Goal: Task Accomplishment & Management: Complete application form

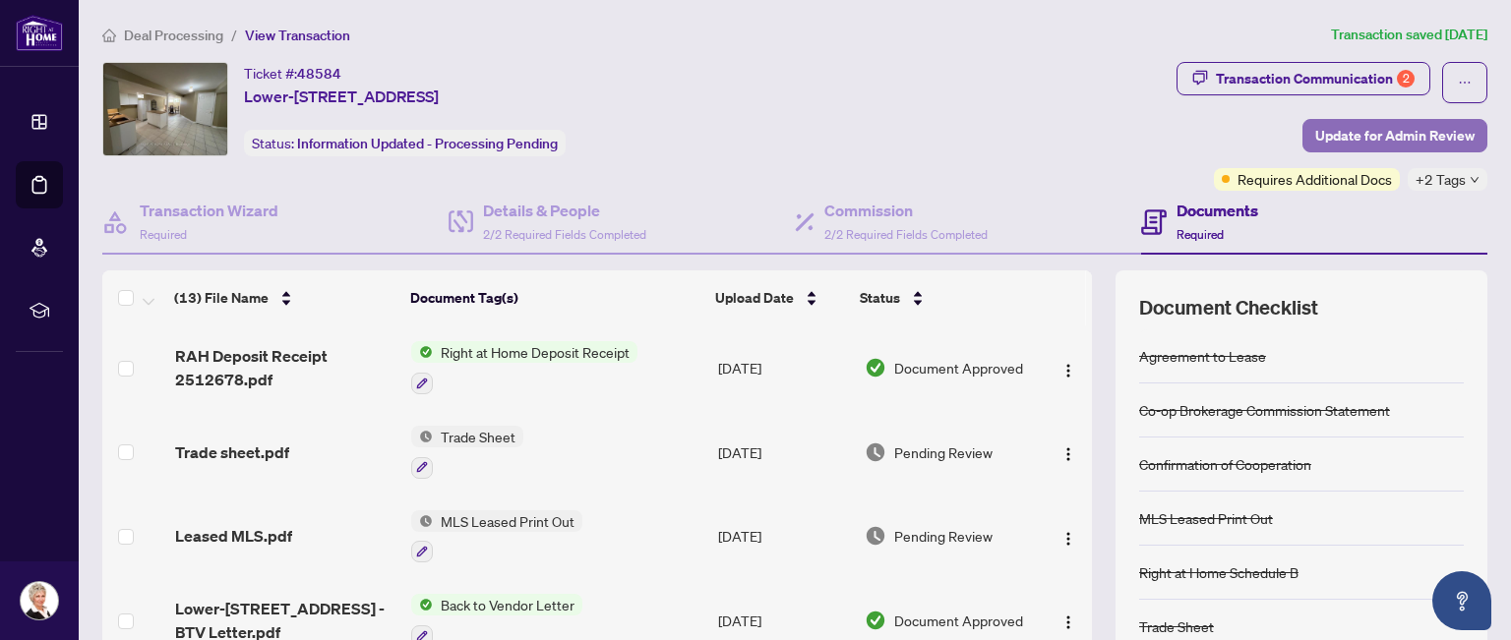
click at [1356, 132] on span "Update for Admin Review" at bounding box center [1394, 135] width 159 height 31
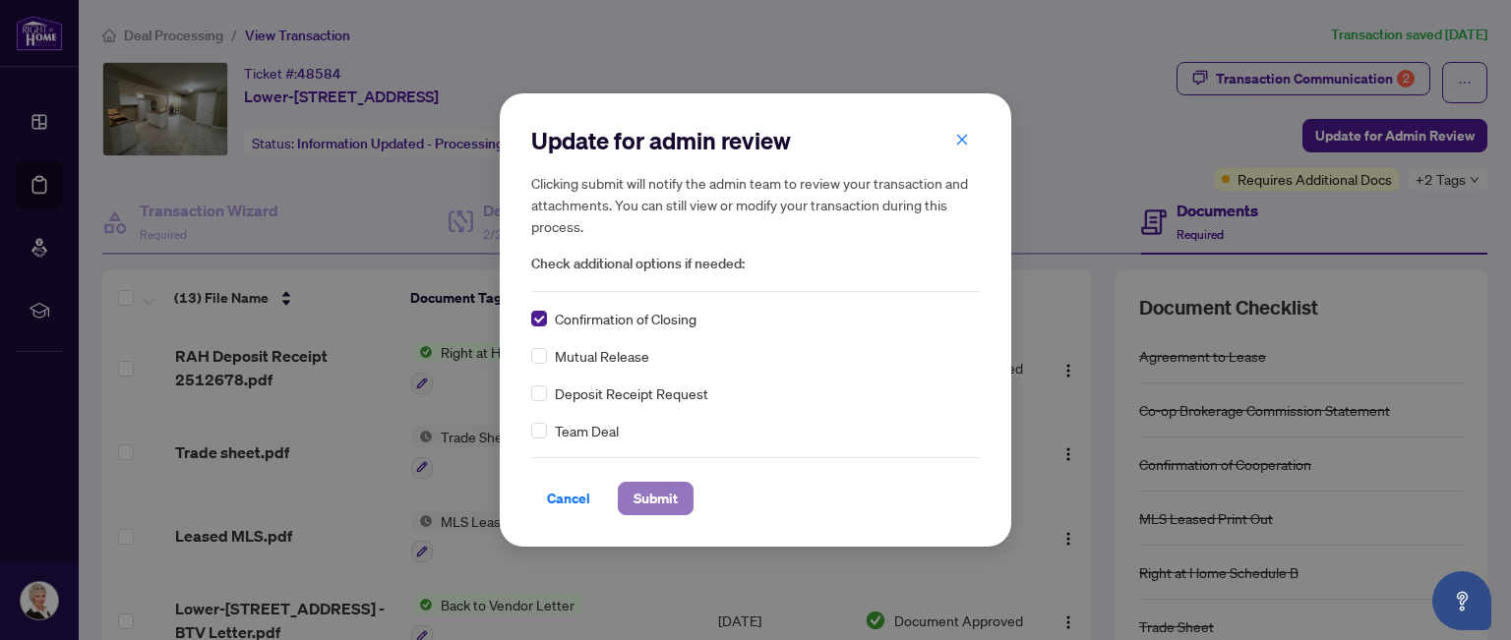
click at [667, 500] on span "Submit" at bounding box center [655, 498] width 44 height 31
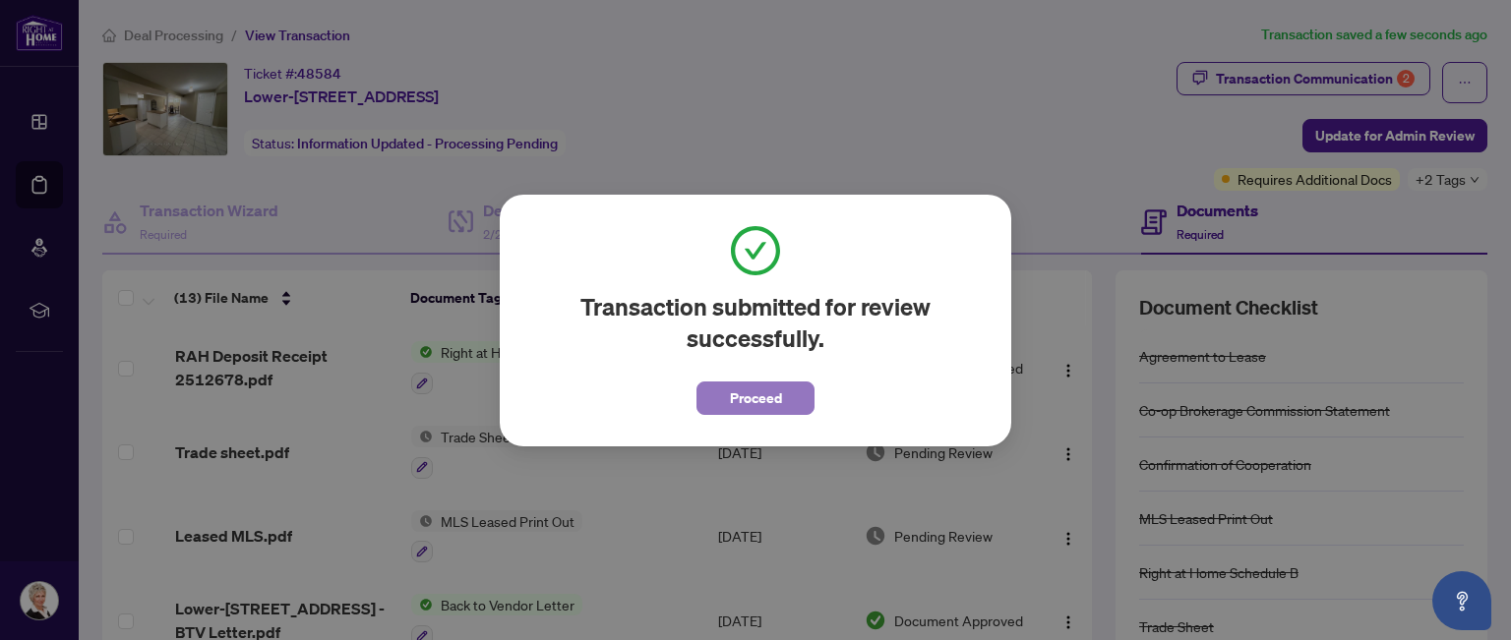
click at [761, 398] on span "Proceed" at bounding box center [756, 398] width 52 height 31
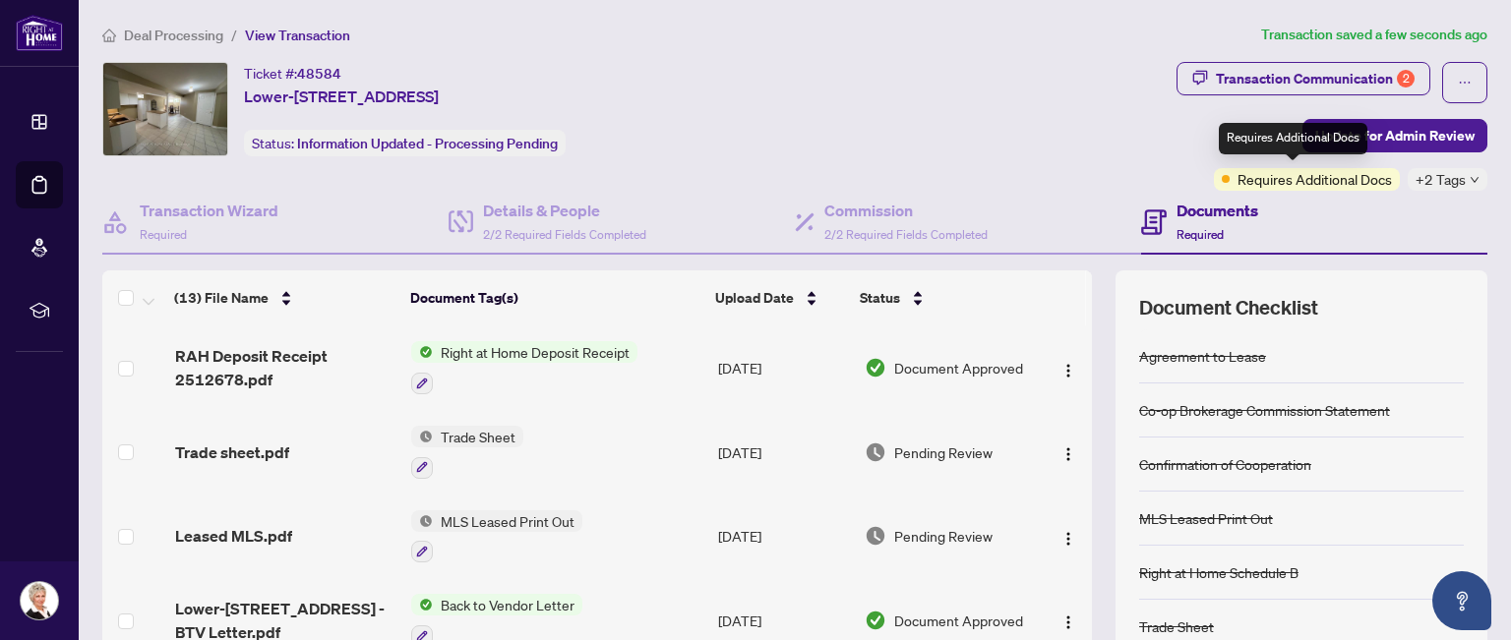
click at [1302, 178] on span "Requires Additional Docs" at bounding box center [1314, 179] width 154 height 22
